Goal: Find specific page/section: Find specific page/section

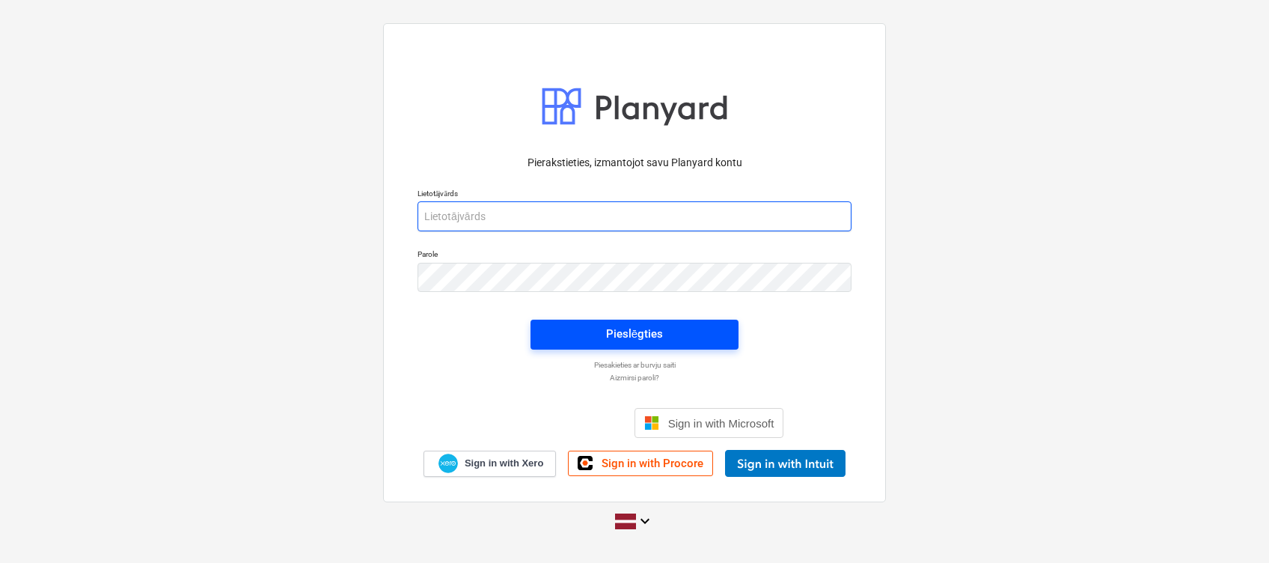
type input "[EMAIL_ADDRESS][DOMAIN_NAME]"
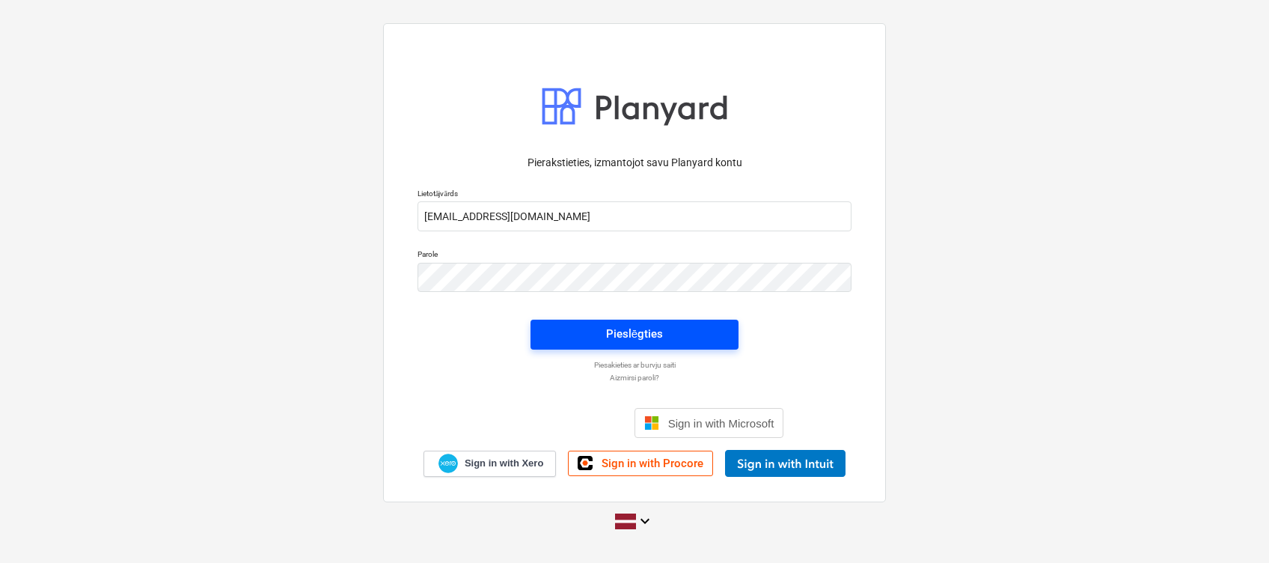
click at [651, 326] on div "Pieslēgties" at bounding box center [634, 333] width 57 height 19
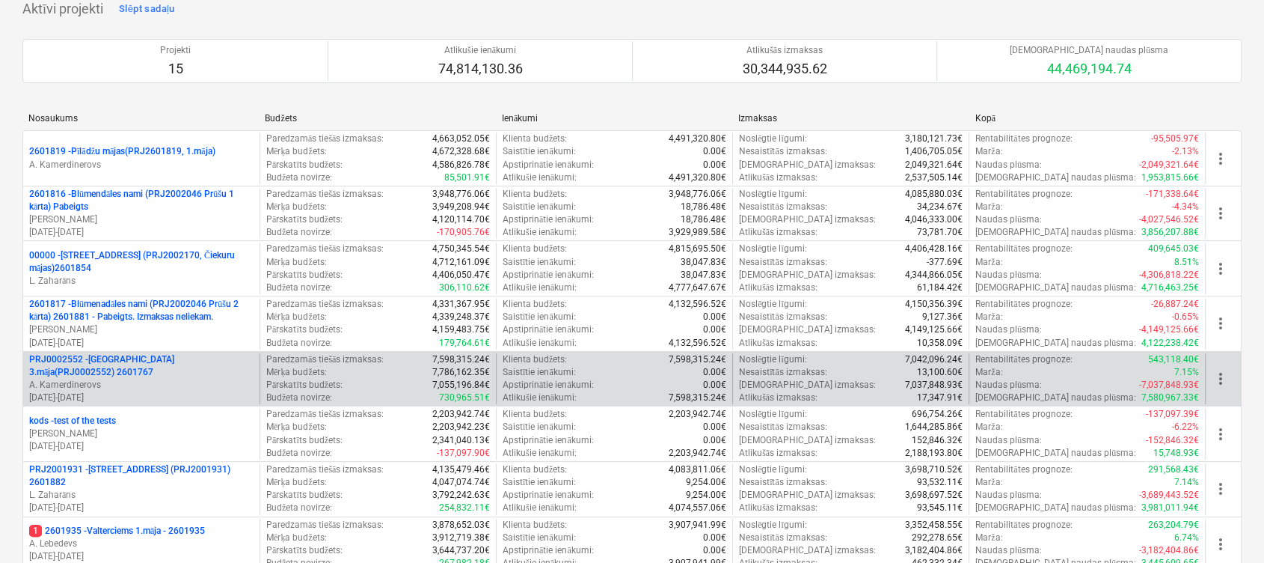
scroll to position [199, 0]
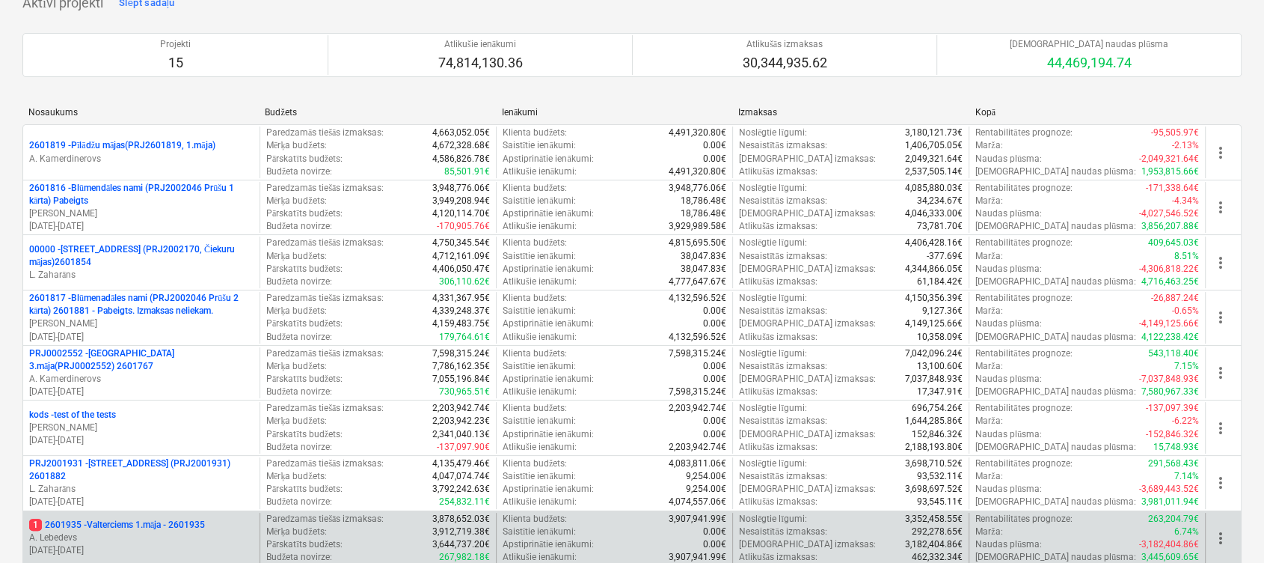
click at [174, 421] on p "1 2601935 - Valterciems 1.māja - 2601935" at bounding box center [117, 524] width 176 height 13
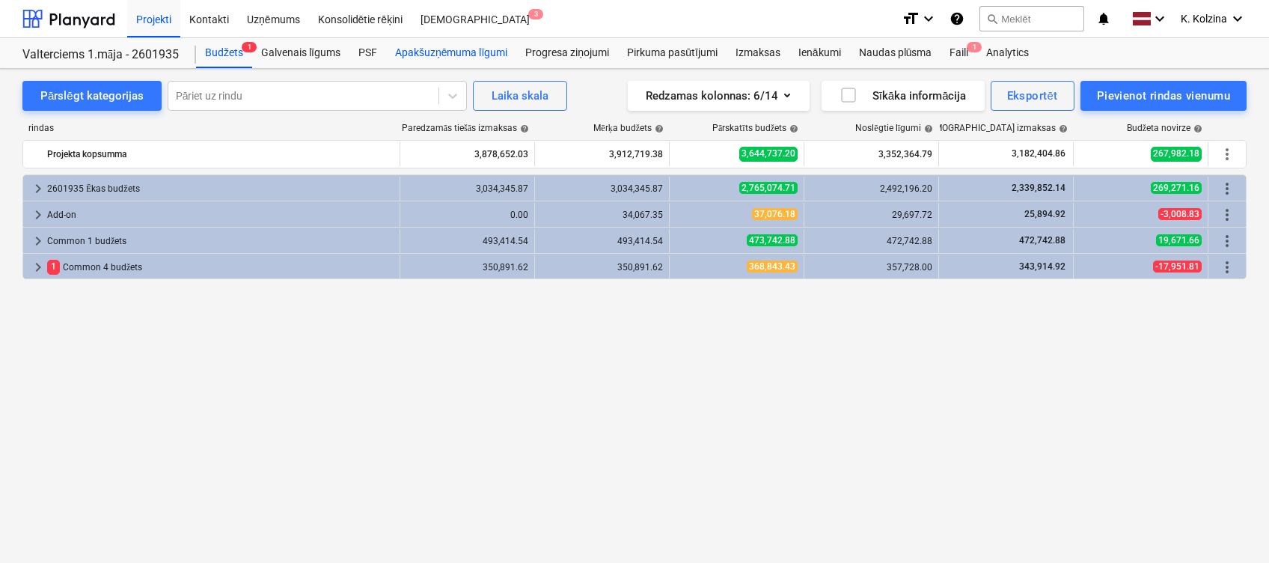
click at [444, 47] on div "Apakšuzņēmuma līgumi" at bounding box center [451, 53] width 130 height 30
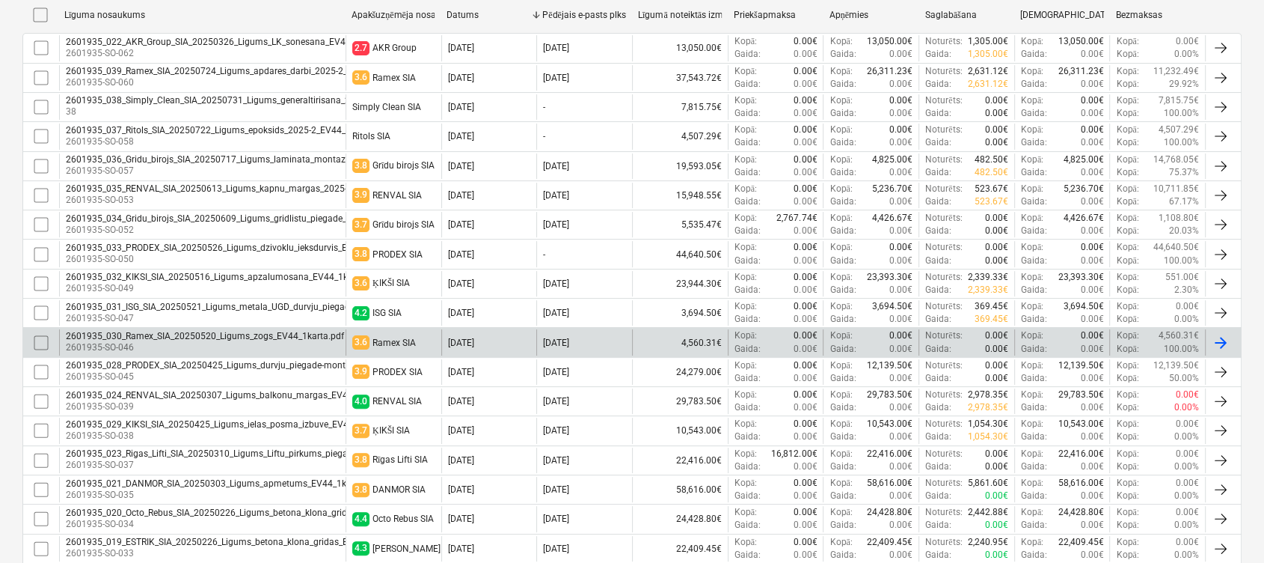
scroll to position [399, 0]
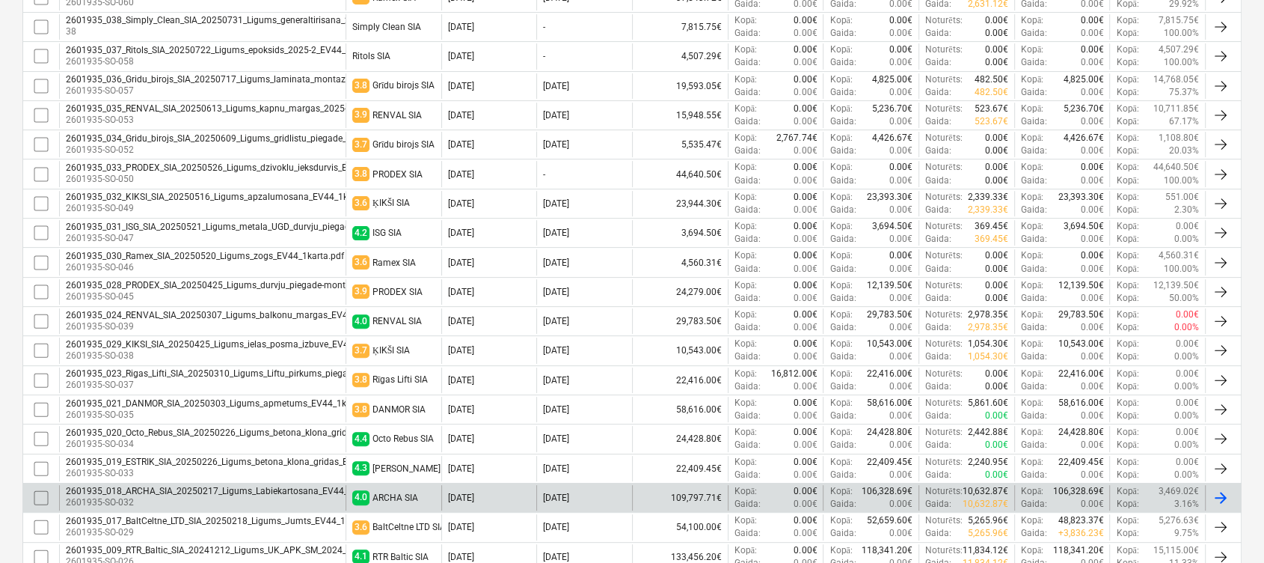
click at [218, 421] on div "2601935_018_ARCHA_SIA_20250217_Ligums_Labiekartosana_EV44_1karta.pdf" at bounding box center [228, 491] width 324 height 10
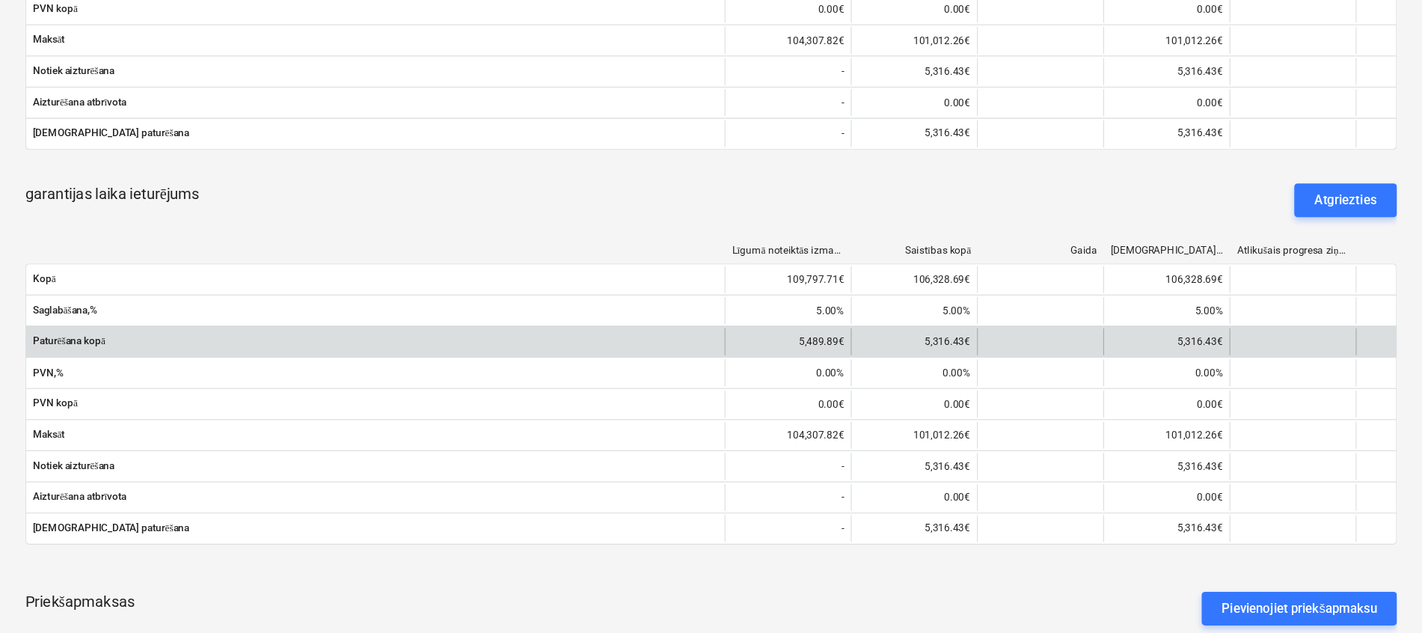
scroll to position [3231, 0]
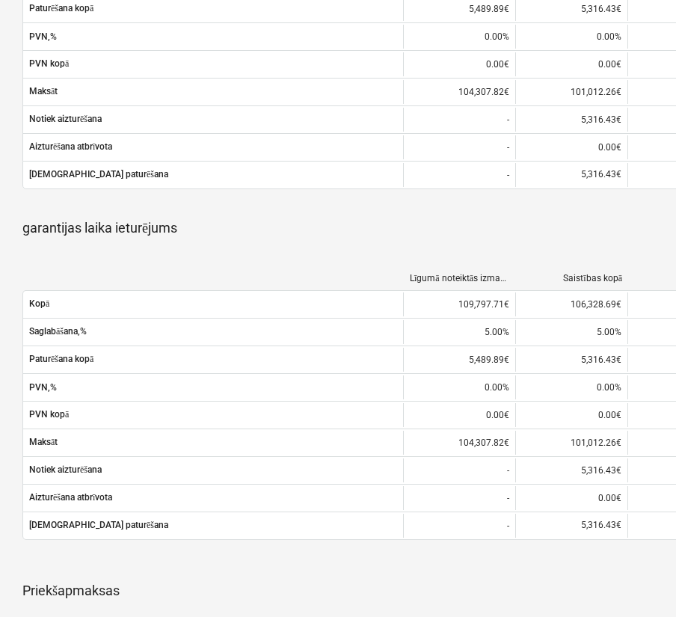
click at [267, 218] on div "garantijas laika ieturējums Atgriezties" at bounding box center [511, 234] width 979 height 54
click at [229, 219] on div "garantijas laika ieturējums Atgriezties" at bounding box center [511, 234] width 979 height 54
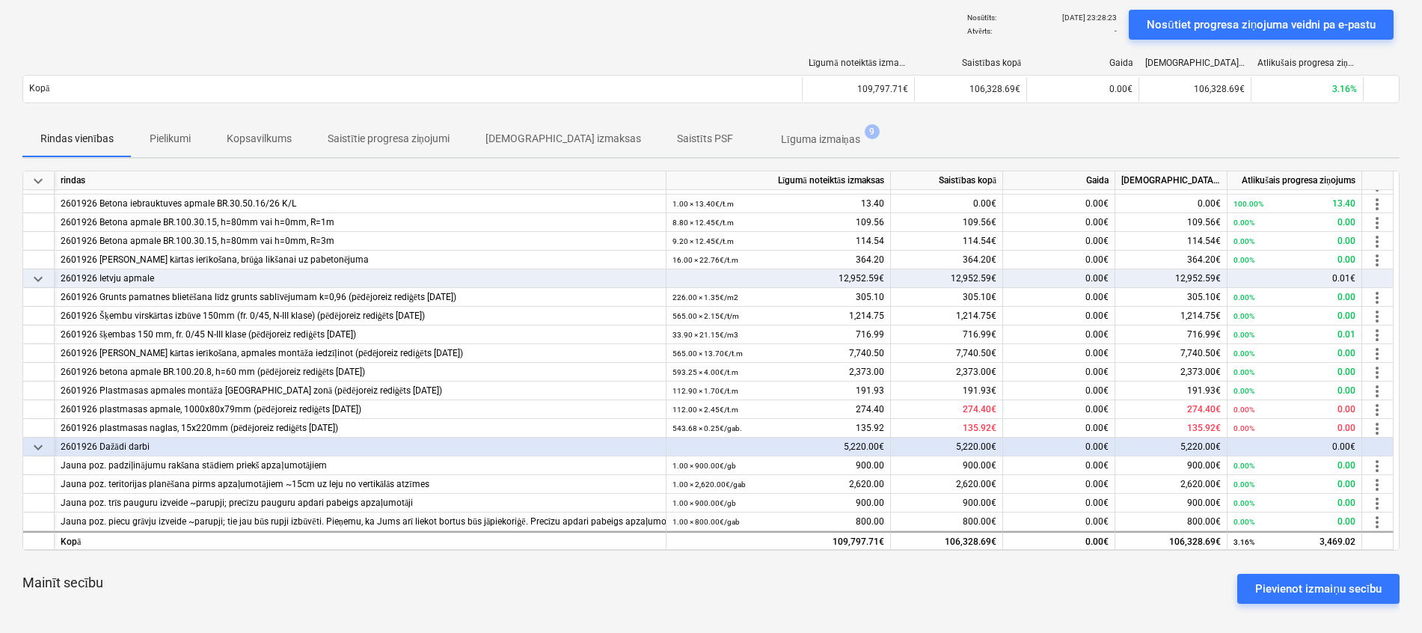
scroll to position [0, 0]
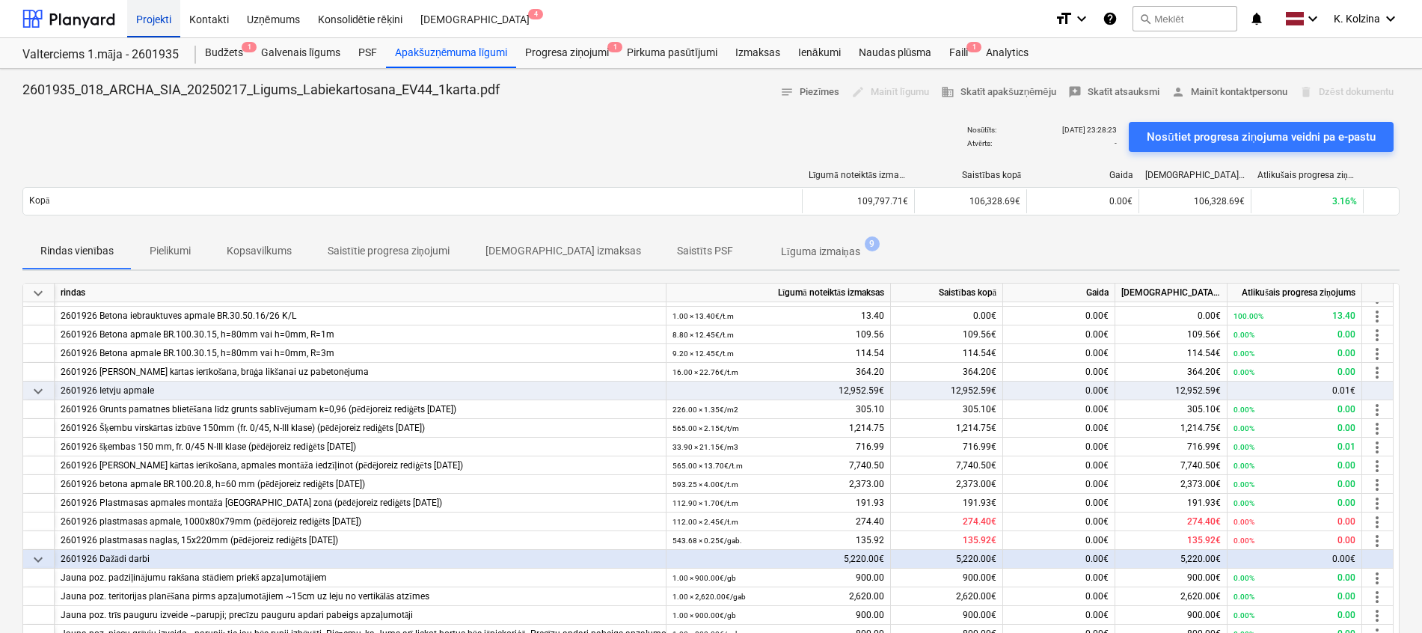
click at [162, 16] on div "Projekti" at bounding box center [153, 18] width 53 height 38
